Goal: Check status: Check status

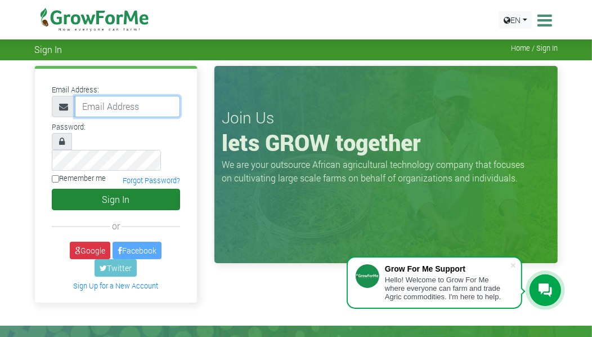
type input "[EMAIL_ADDRESS][DOMAIN_NAME]"
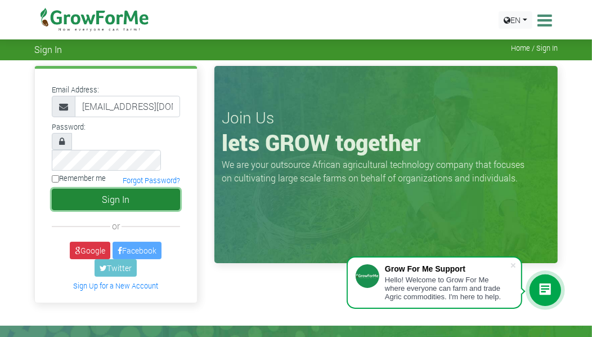
click at [122, 189] on button "Sign In" at bounding box center [116, 199] width 128 height 21
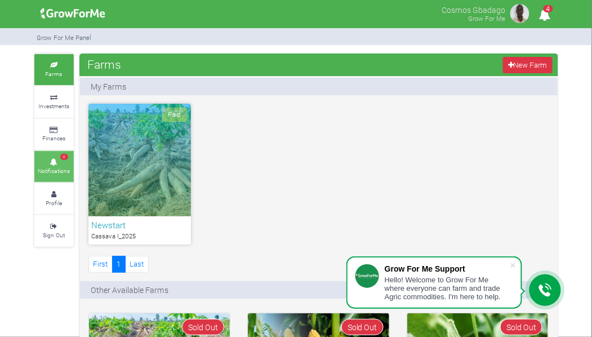
click at [60, 161] on icon at bounding box center [54, 162] width 34 height 6
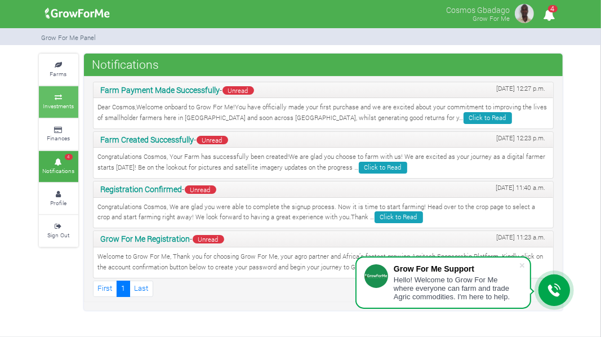
click at [50, 96] on icon at bounding box center [59, 98] width 34 height 6
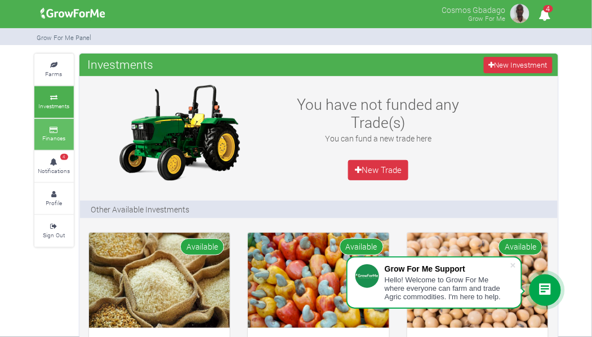
click at [55, 137] on small "Finances" at bounding box center [53, 138] width 23 height 8
click at [53, 140] on small "Finances" at bounding box center [53, 138] width 23 height 8
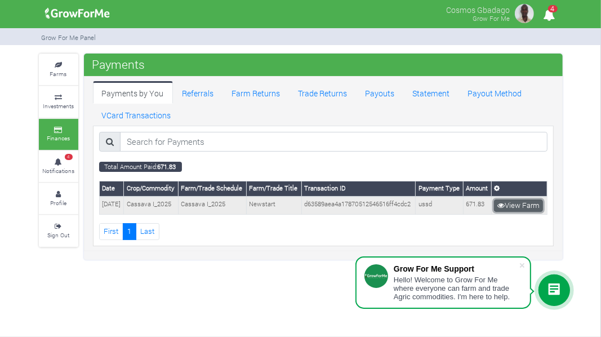
click at [510, 211] on link "View Farm" at bounding box center [518, 205] width 49 height 12
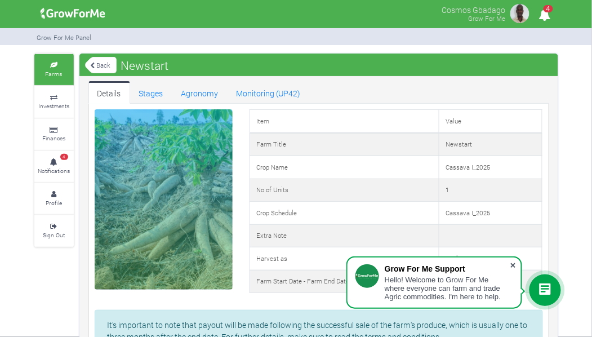
click at [512, 263] on span at bounding box center [512, 264] width 11 height 11
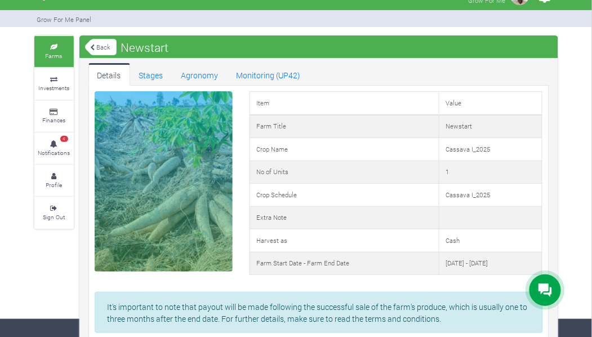
scroll to position [17, 0]
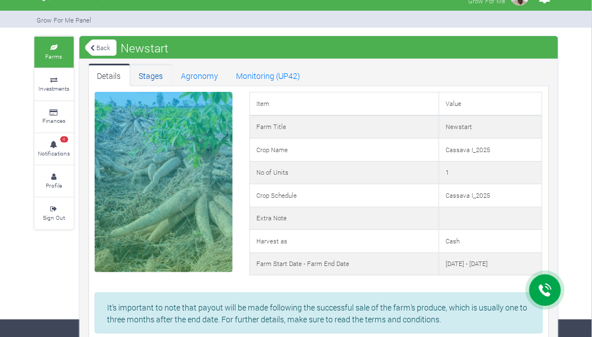
click at [159, 68] on link "Stages" at bounding box center [151, 75] width 42 height 23
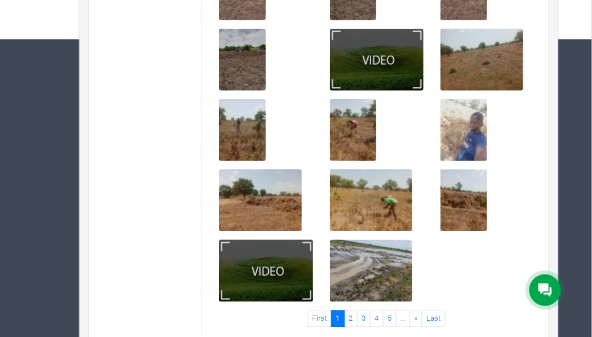
scroll to position [313, 0]
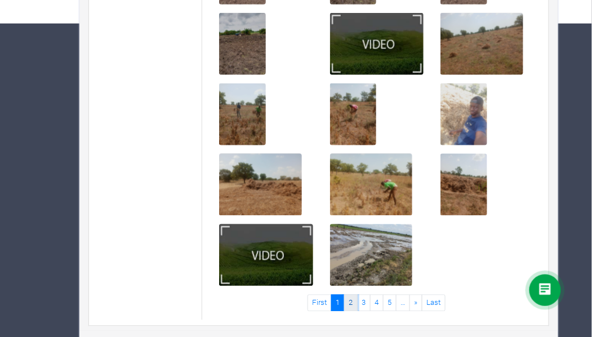
click at [350, 302] on link "2" at bounding box center [351, 302] width 14 height 16
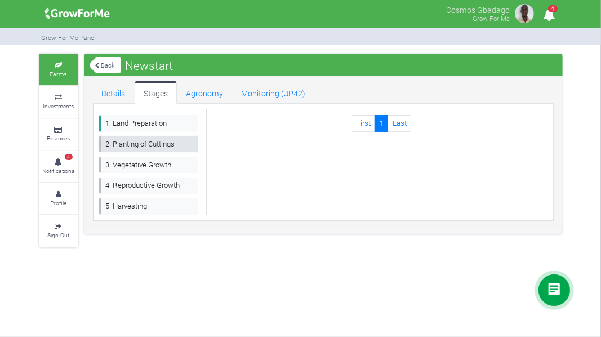
click at [144, 142] on link "2. Planting of Cuttings" at bounding box center [148, 144] width 99 height 16
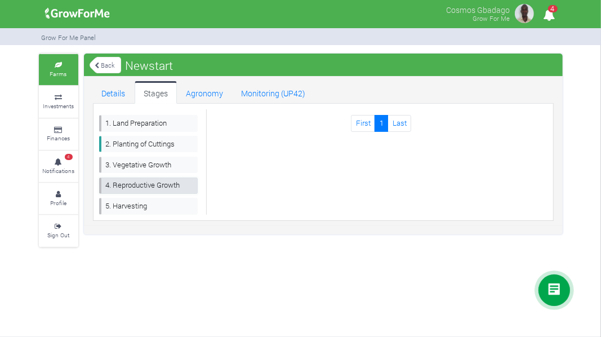
click at [127, 186] on link "4. Reproductive Growth" at bounding box center [148, 185] width 99 height 16
click at [205, 87] on link "Agronomy" at bounding box center [204, 92] width 55 height 23
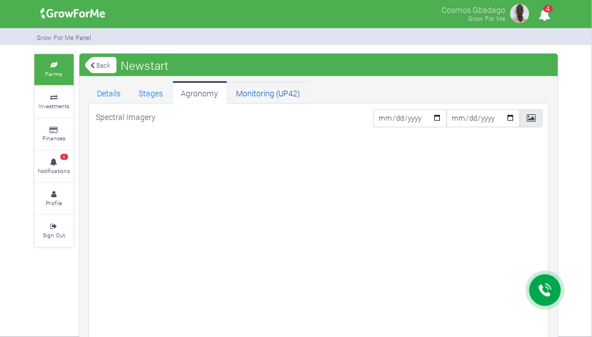
click at [257, 89] on link "Monitoring (UP42)" at bounding box center [268, 92] width 82 height 23
